Goal: Check status

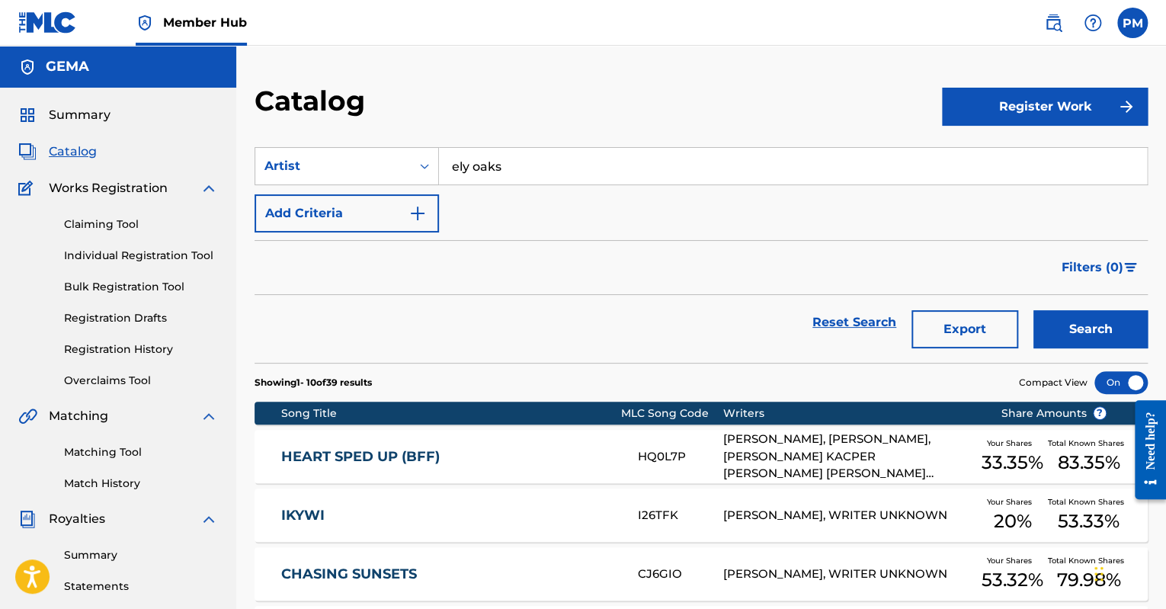
click at [88, 115] on span "Summary" at bounding box center [80, 115] width 62 height 18
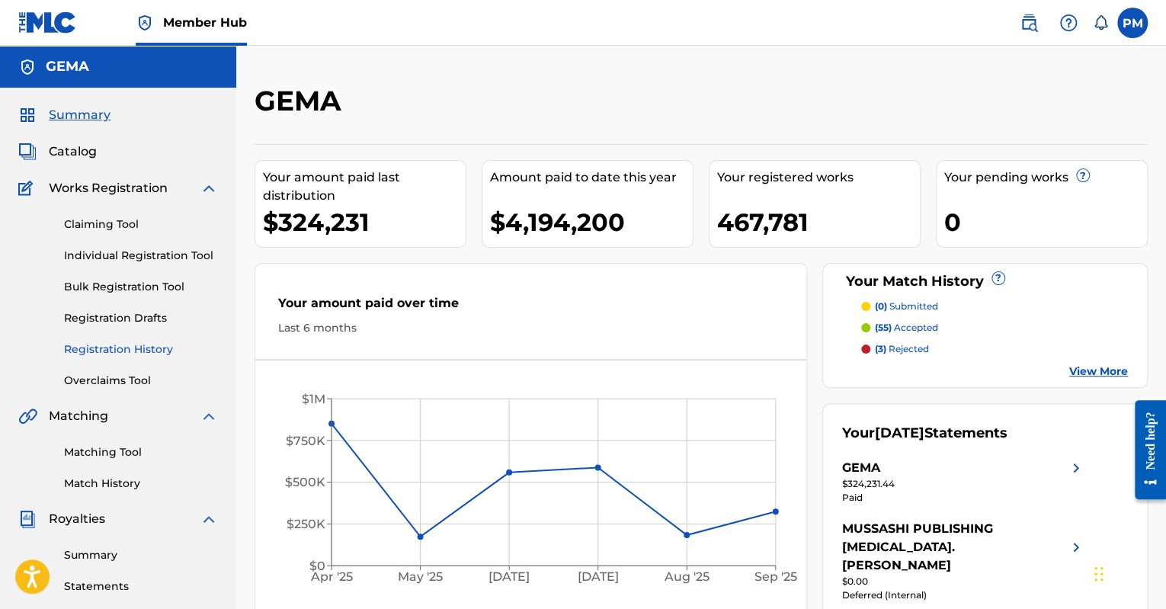
click at [138, 353] on link "Registration History" at bounding box center [141, 349] width 154 height 16
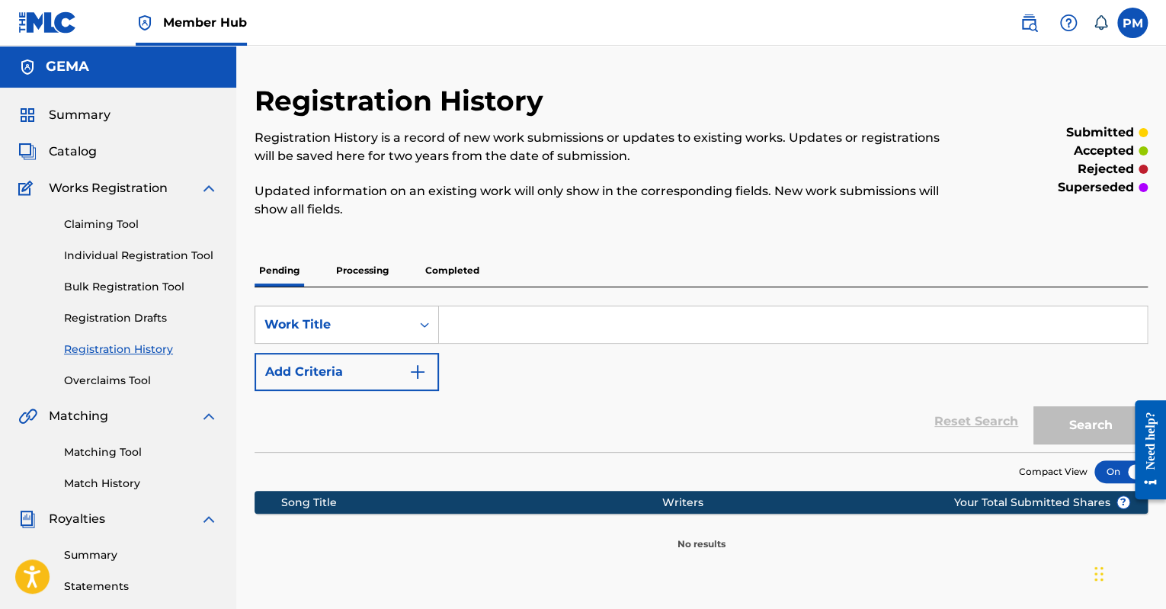
click at [347, 272] on p "Processing" at bounding box center [362, 270] width 62 height 32
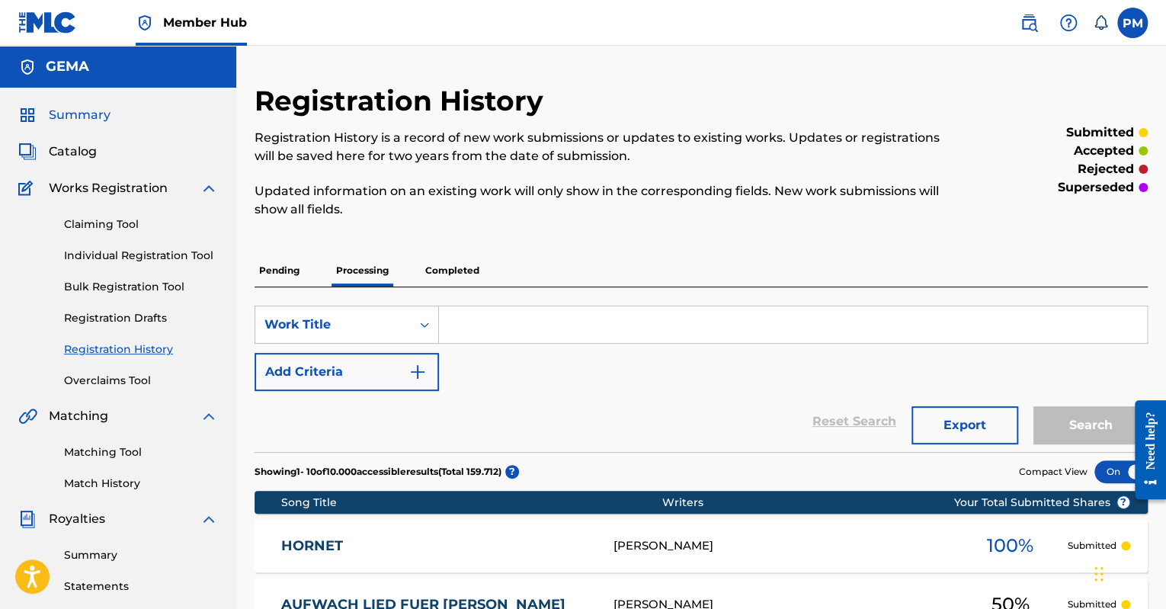
click at [103, 111] on span "Summary" at bounding box center [80, 115] width 62 height 18
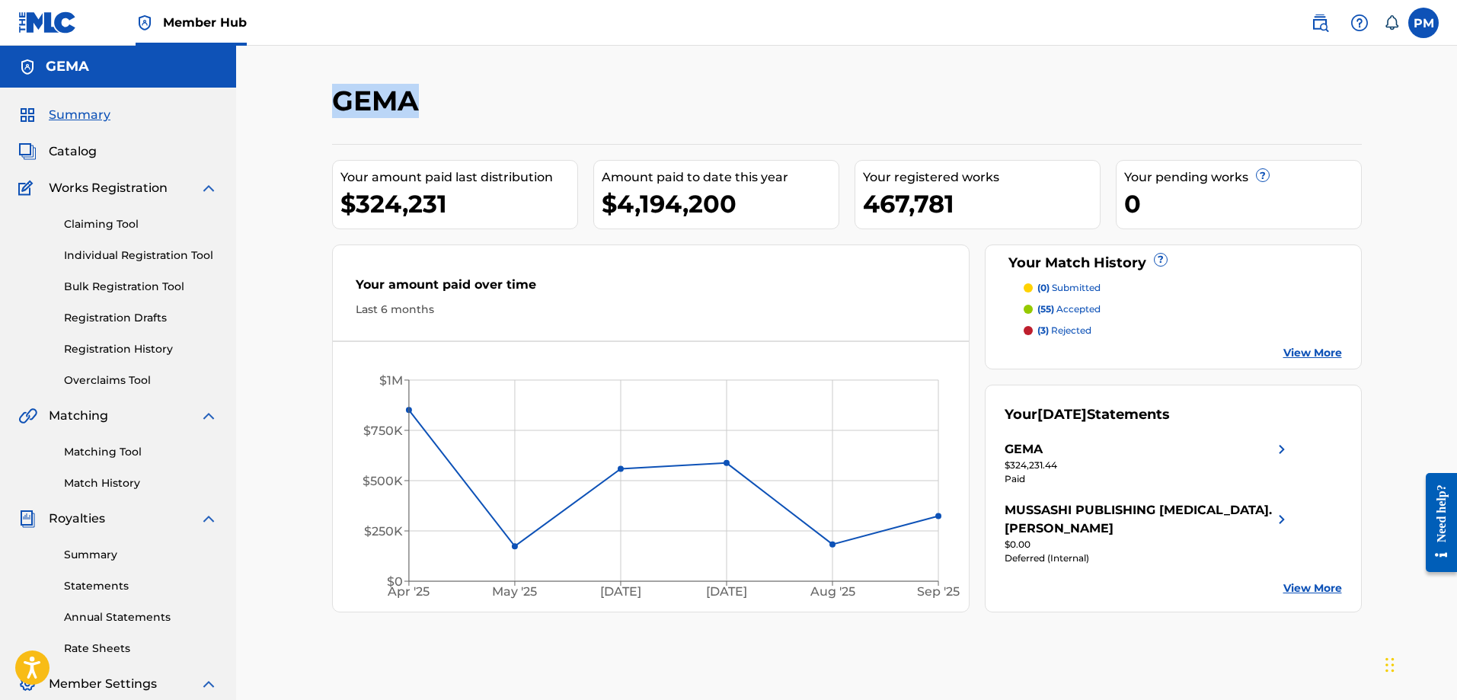
drag, startPoint x: 414, startPoint y: 102, endPoint x: 328, endPoint y: 102, distance: 86.1
click at [328, 102] on div "GEMA Your amount paid last distribution $324,231 Amount paid to date this year …" at bounding box center [847, 478] width 1067 height 788
